Goal: Task Accomplishment & Management: Use online tool/utility

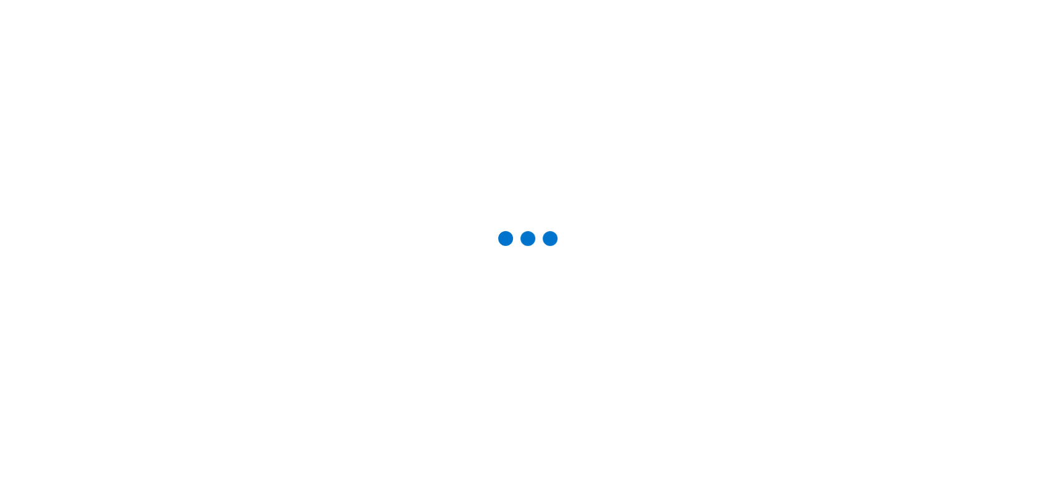
click at [905, 51] on div at bounding box center [528, 239] width 1016 height 438
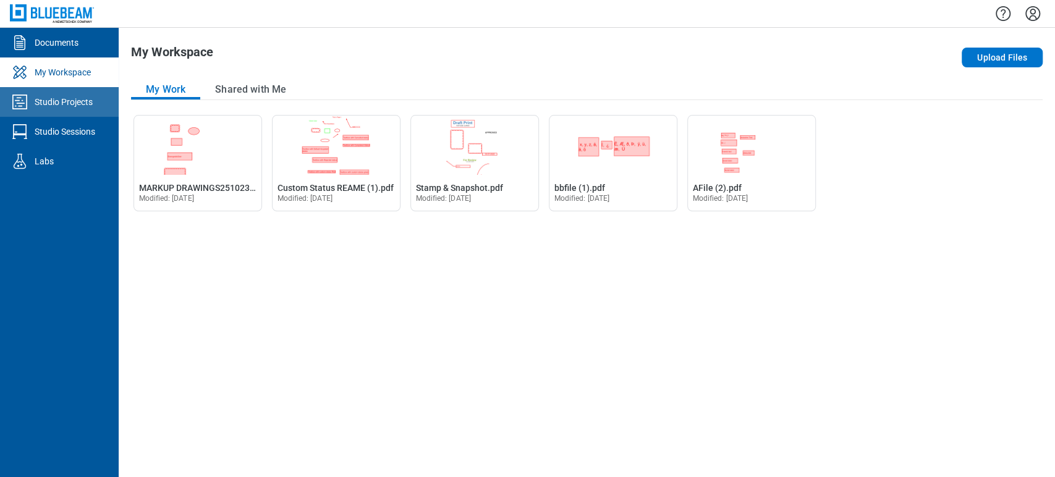
click at [100, 109] on link "Studio Projects" at bounding box center [59, 102] width 119 height 30
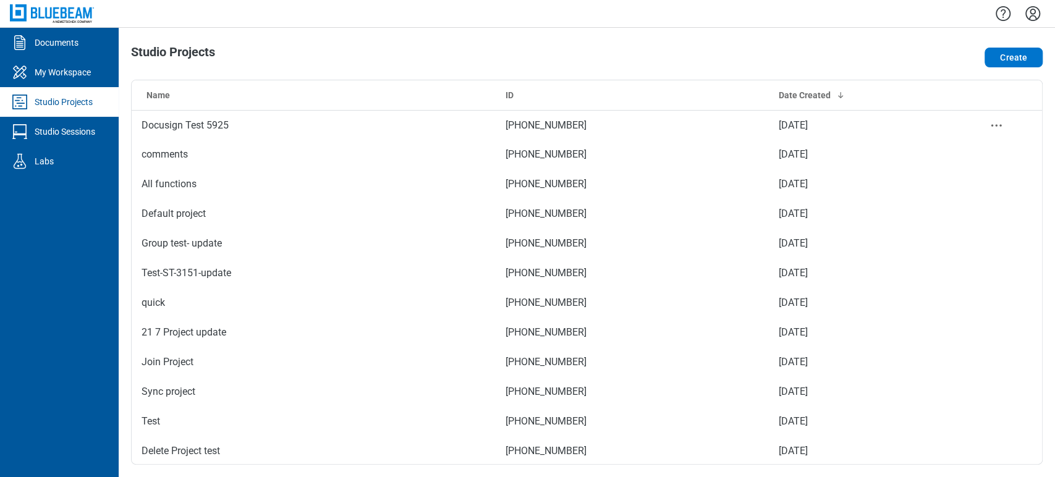
click at [304, 112] on td "Docusign Test 5925" at bounding box center [314, 125] width 364 height 30
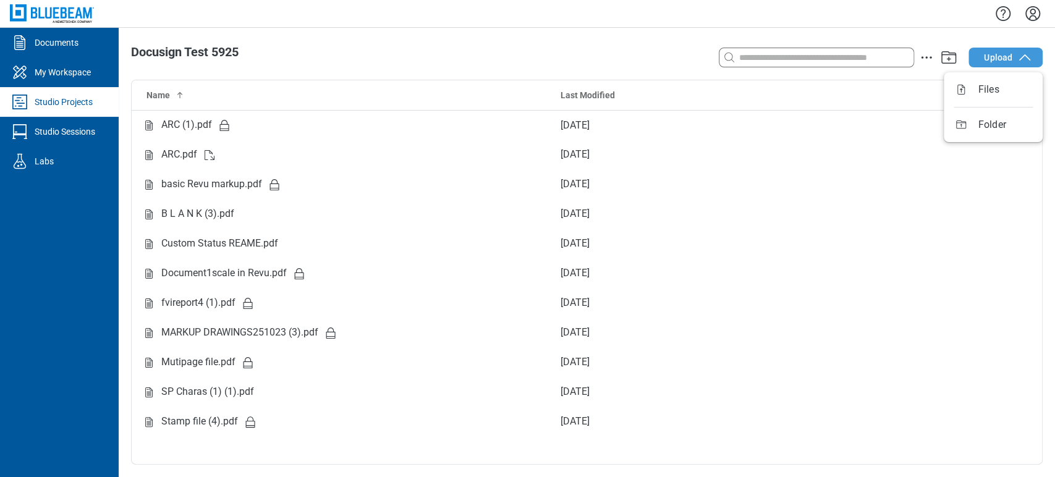
click at [988, 49] on button "Upload" at bounding box center [1006, 58] width 74 height 20
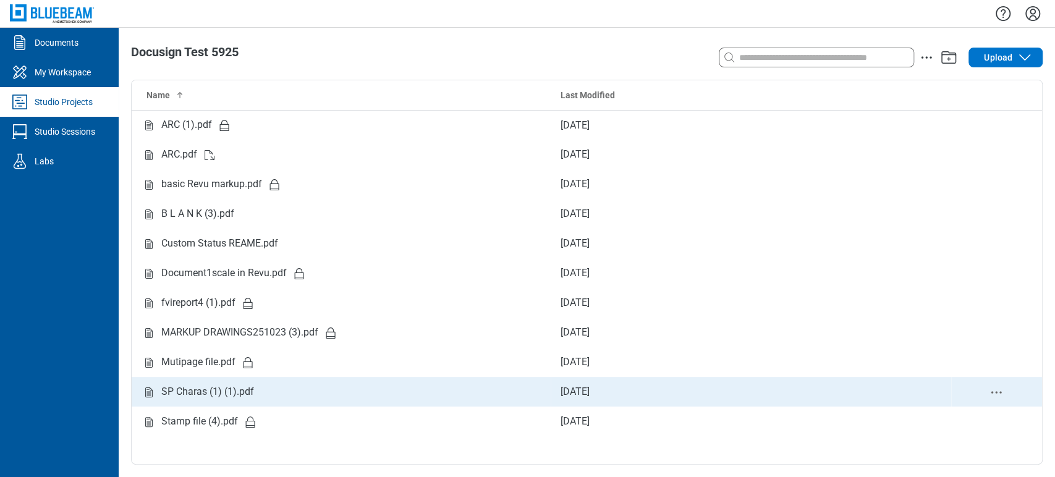
click at [190, 390] on div "SP Charas (1) (1).pdf" at bounding box center [207, 392] width 93 height 15
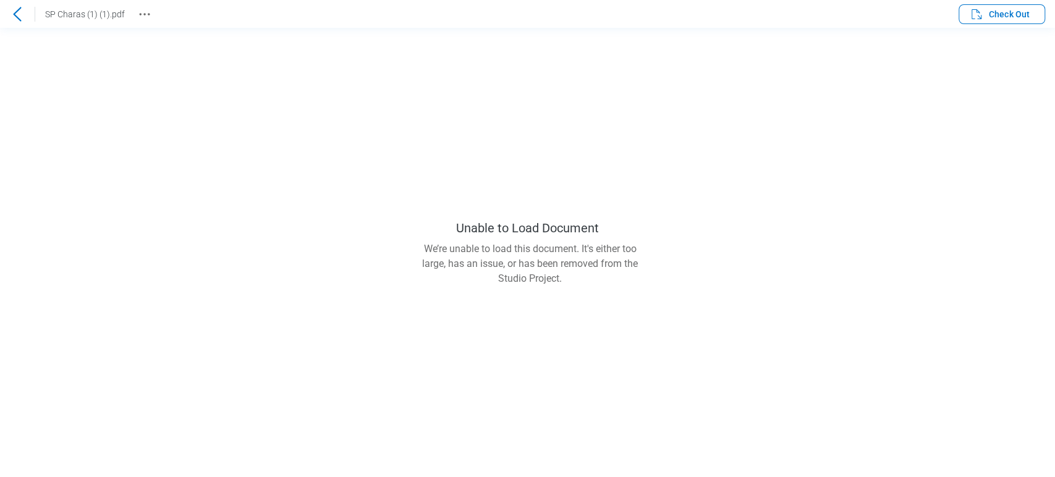
click at [15, 15] on icon at bounding box center [17, 14] width 8 height 14
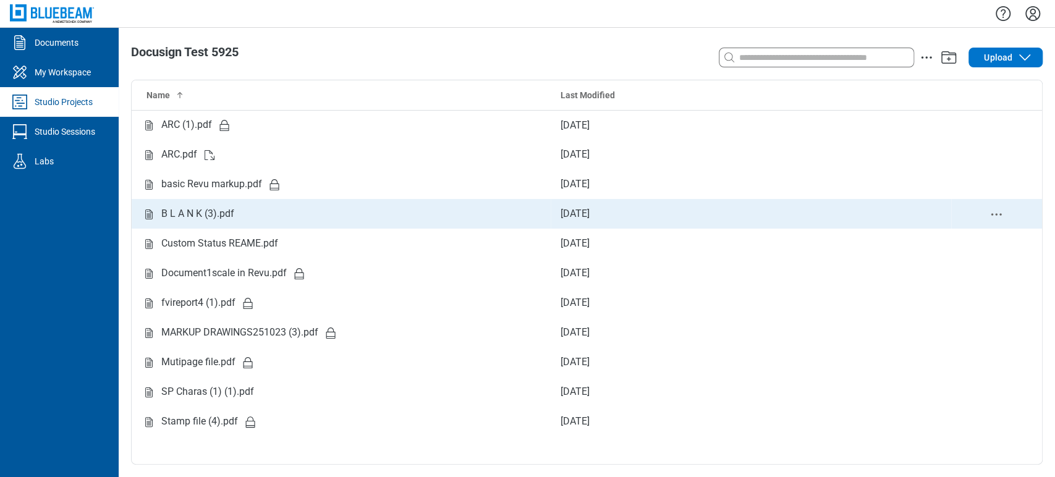
click at [207, 207] on div "B L A N K (3).pdf" at bounding box center [197, 214] width 73 height 15
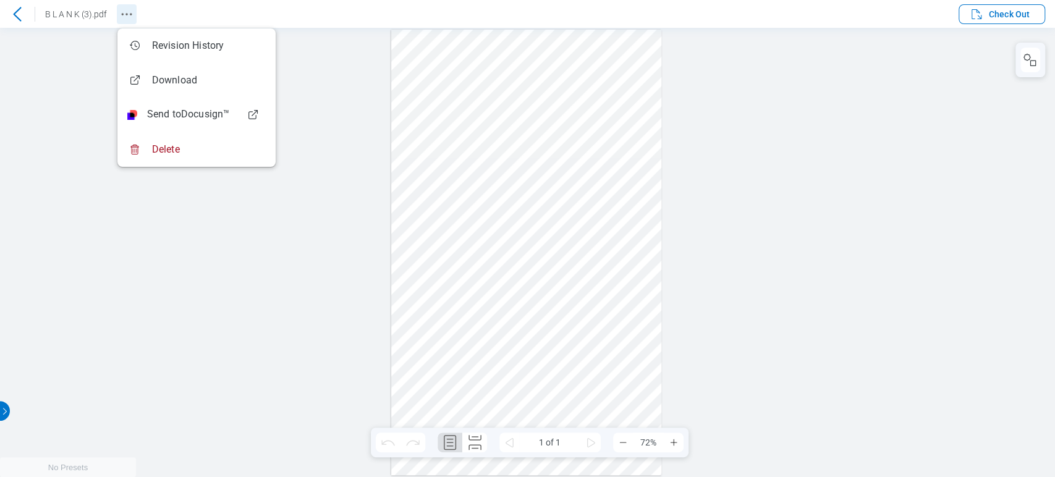
click at [126, 17] on icon "Revision History" at bounding box center [126, 14] width 15 height 15
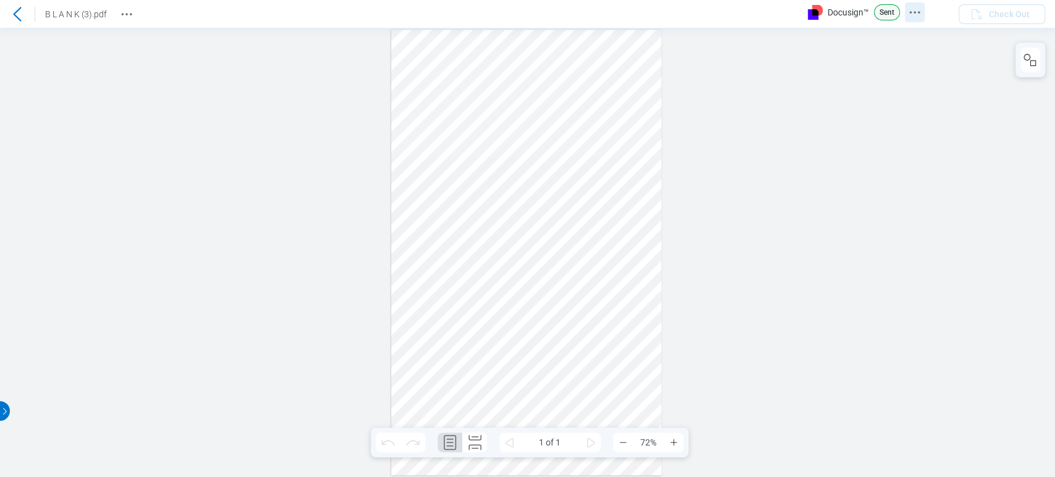
click at [910, 10] on icon "Docusign Menu" at bounding box center [915, 12] width 15 height 15
click at [766, 173] on div at bounding box center [527, 252] width 1055 height 449
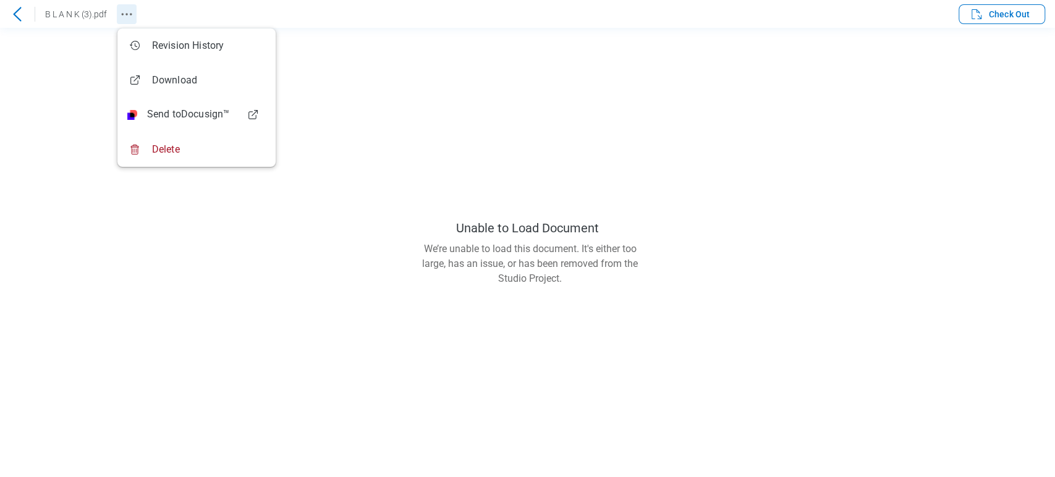
click at [129, 4] on button "Revision History" at bounding box center [127, 14] width 20 height 20
click at [980, 214] on div "B L A N K (3).pdf Check Out Unable to Load Document We’re unable to load this d…" at bounding box center [527, 238] width 1055 height 477
click at [980, 214] on main "Unable to Load Document We’re unable to load this document. It's either too lar…" at bounding box center [527, 252] width 1055 height 449
